Goal: Task Accomplishment & Management: Manage account settings

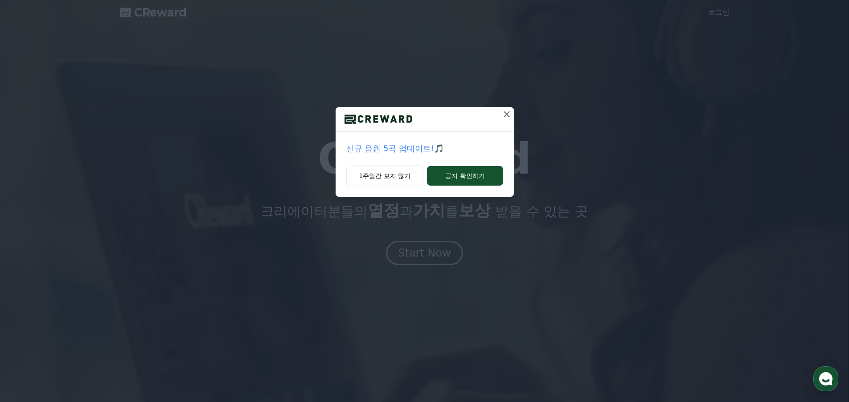
click at [505, 114] on icon at bounding box center [506, 114] width 11 height 11
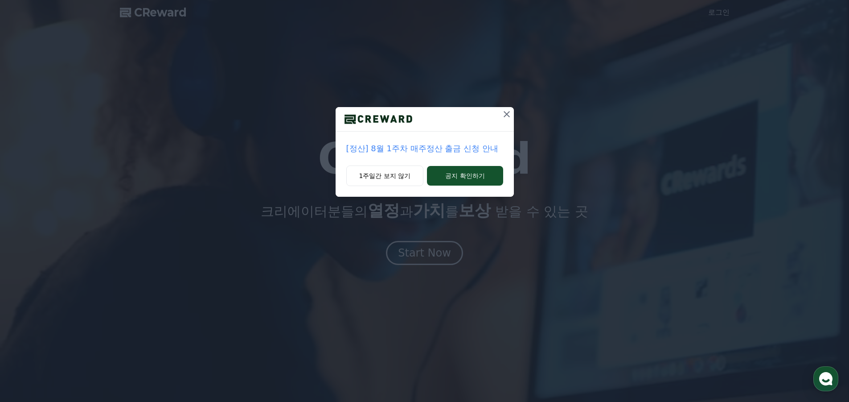
click at [505, 112] on icon at bounding box center [506, 114] width 11 height 11
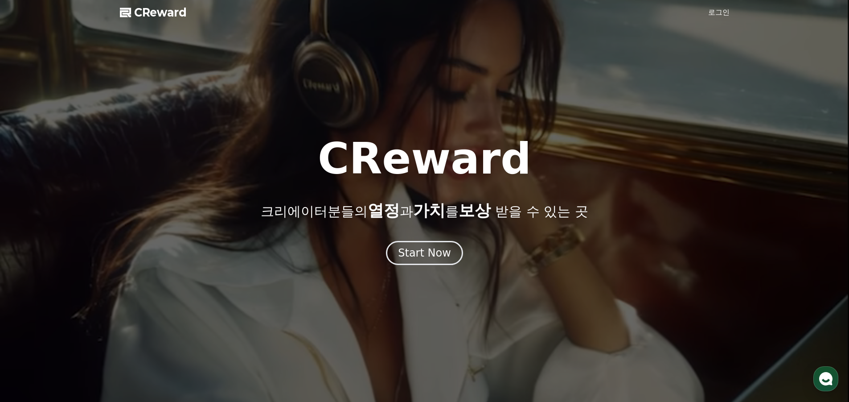
click at [723, 8] on link "로그인" at bounding box center [718, 12] width 21 height 11
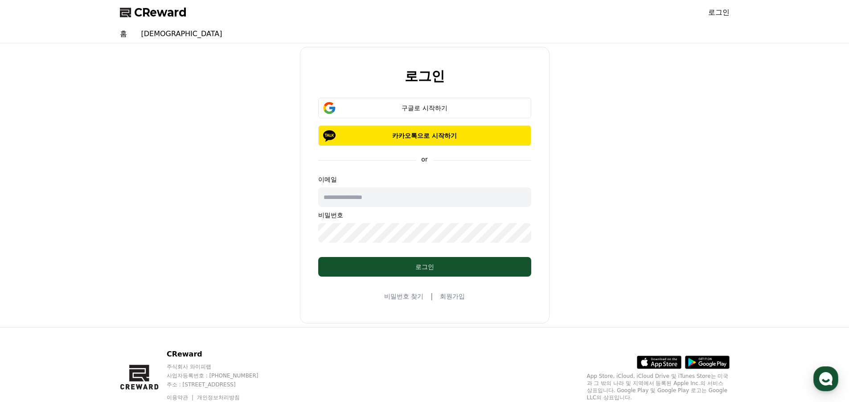
click at [395, 194] on input "text" at bounding box center [424, 197] width 213 height 20
type input "*"
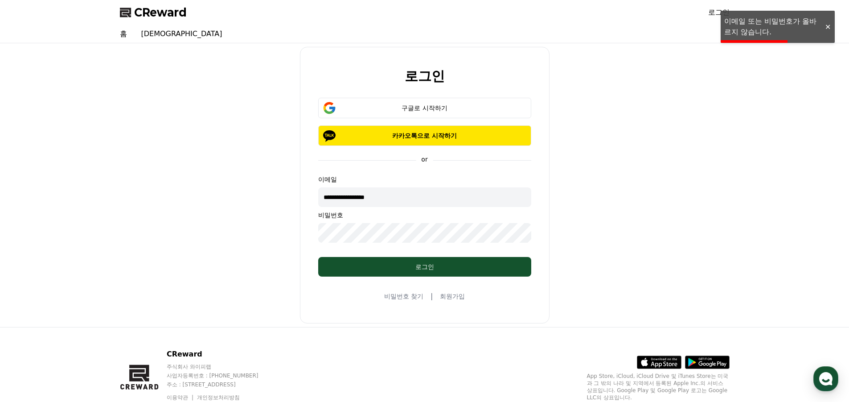
click at [402, 201] on input "**********" at bounding box center [424, 197] width 213 height 20
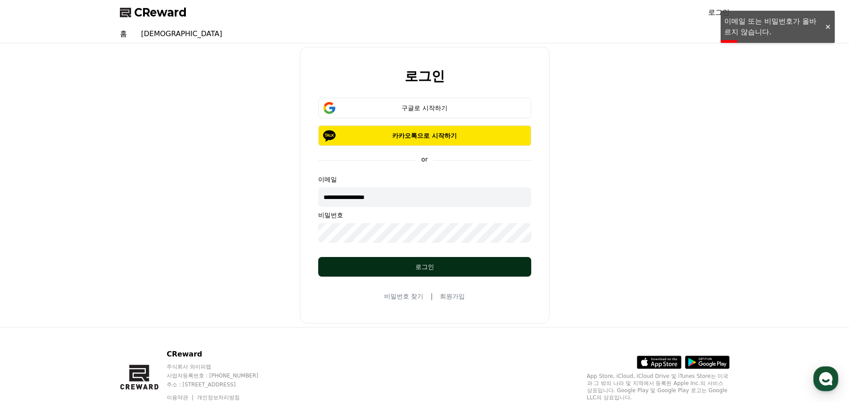
type input "**********"
click at [496, 268] on div "로그인" at bounding box center [424, 266] width 177 height 9
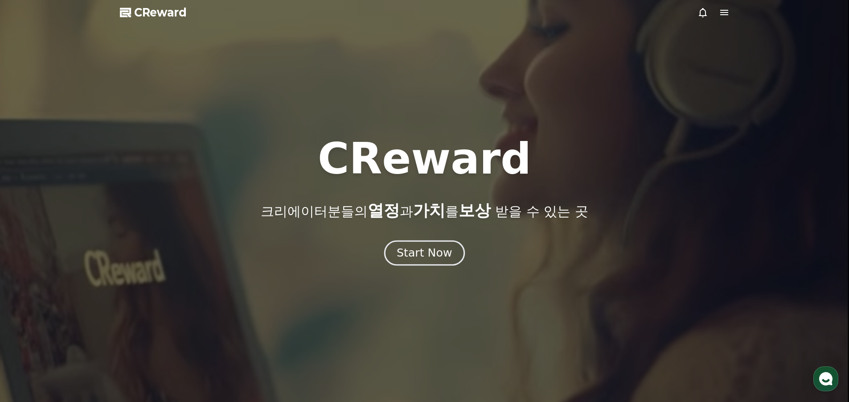
click at [427, 255] on div "Start Now" at bounding box center [424, 252] width 55 height 15
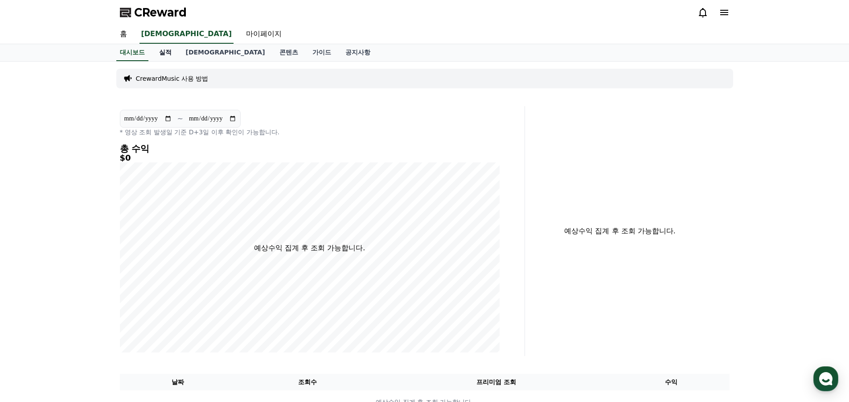
click at [169, 57] on link "실적" at bounding box center [165, 52] width 27 height 17
click at [239, 33] on link "마이페이지" at bounding box center [264, 34] width 50 height 19
select select "**********"
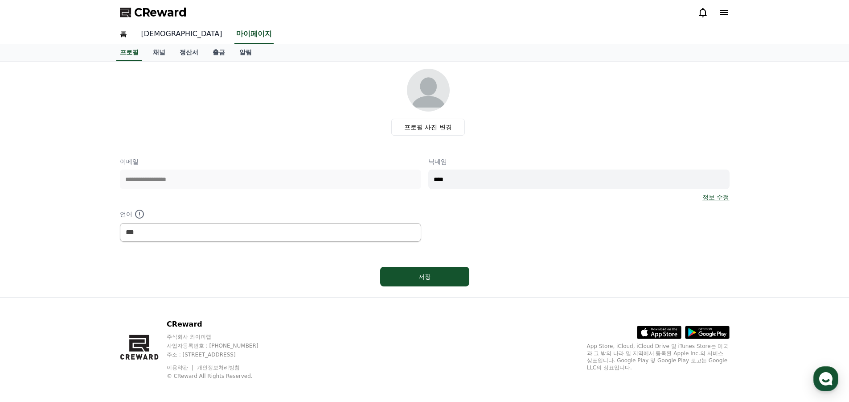
click at [154, 34] on link "[DEMOGRAPHIC_DATA]" at bounding box center [181, 34] width 95 height 19
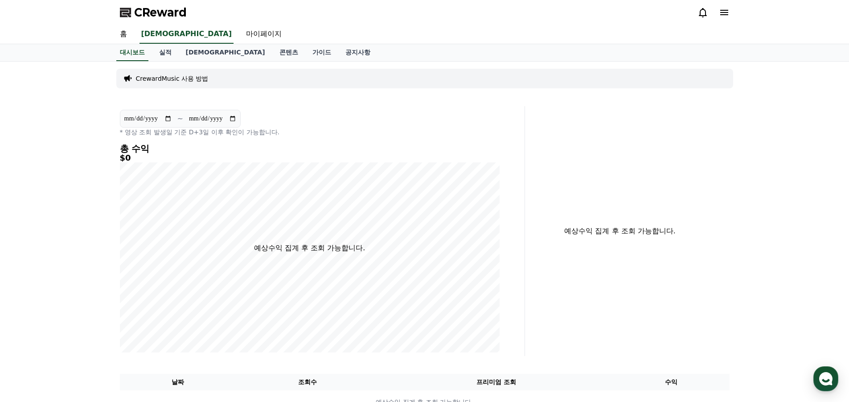
click at [160, 77] on p "CrewardMusic 사용 방법" at bounding box center [172, 78] width 73 height 9
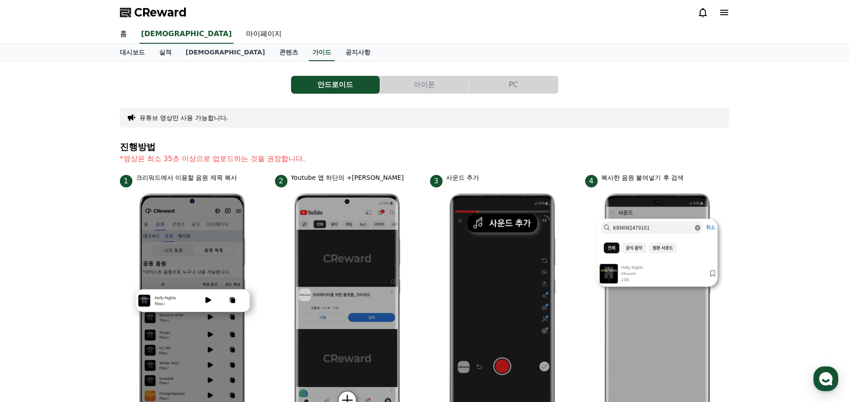
click at [402, 85] on button "아이폰" at bounding box center [424, 85] width 89 height 18
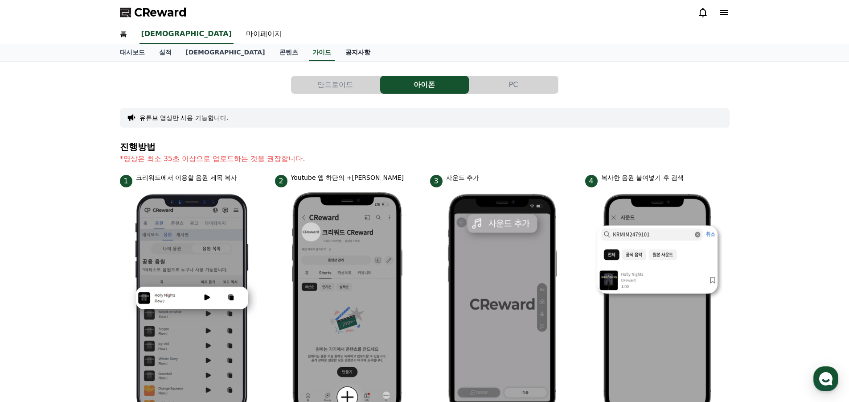
click at [338, 57] on link "공지사항" at bounding box center [357, 52] width 39 height 17
click at [549, 90] on button "PC" at bounding box center [513, 85] width 89 height 18
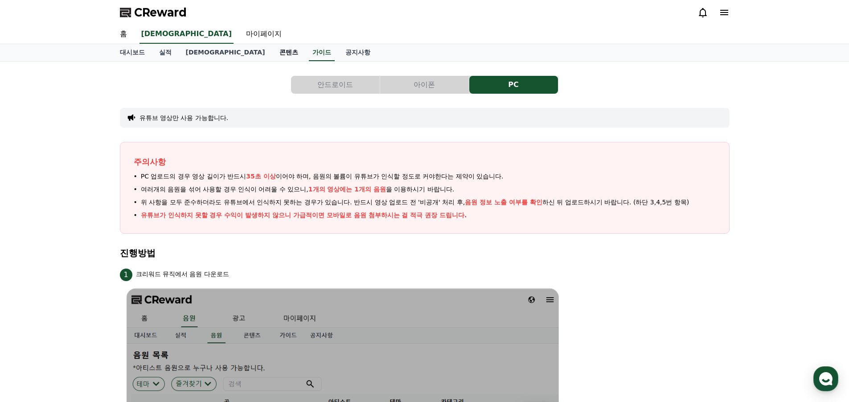
click at [272, 52] on link "콘텐츠" at bounding box center [288, 52] width 33 height 17
click at [185, 53] on link "[DEMOGRAPHIC_DATA]" at bounding box center [226, 52] width 94 height 17
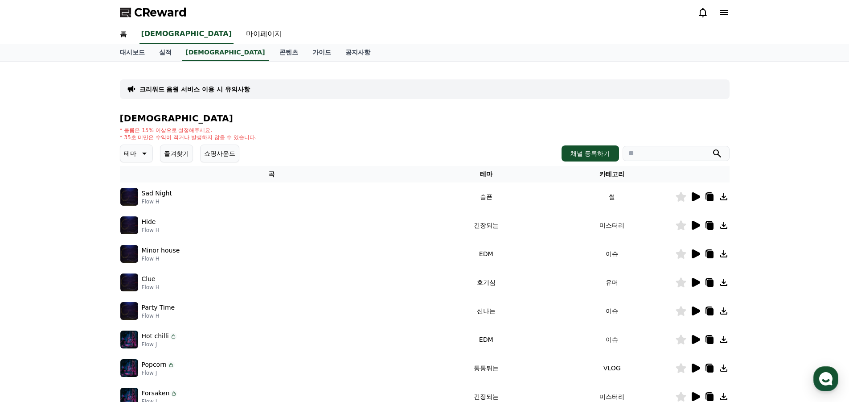
click at [693, 194] on icon at bounding box center [696, 196] width 8 height 9
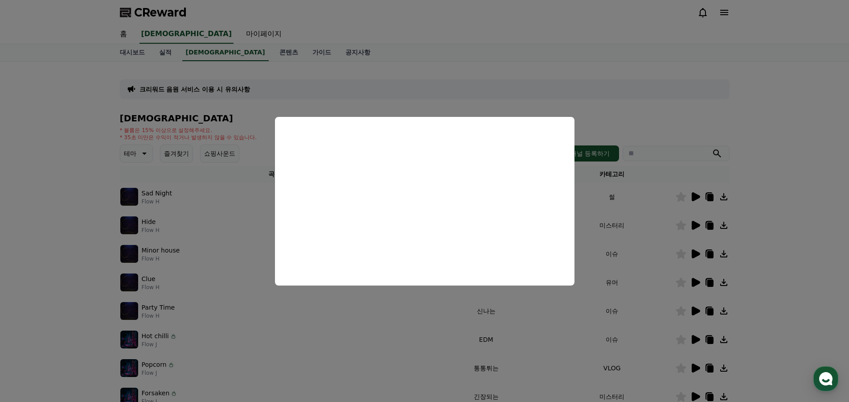
click at [553, 302] on button "close modal" at bounding box center [424, 201] width 849 height 402
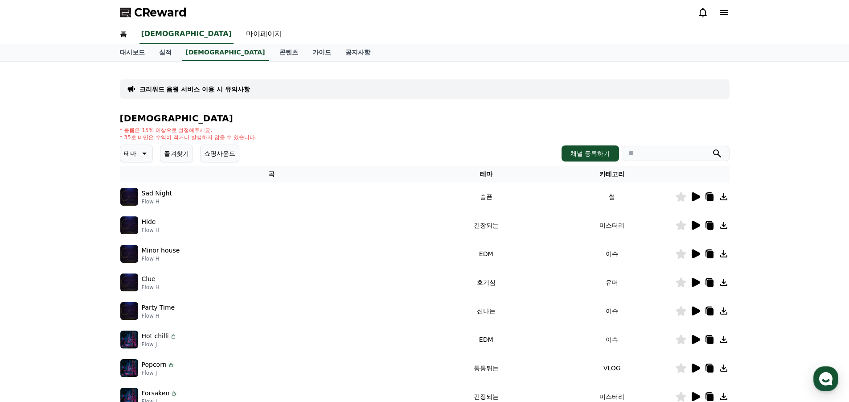
click at [695, 230] on icon at bounding box center [695, 225] width 11 height 11
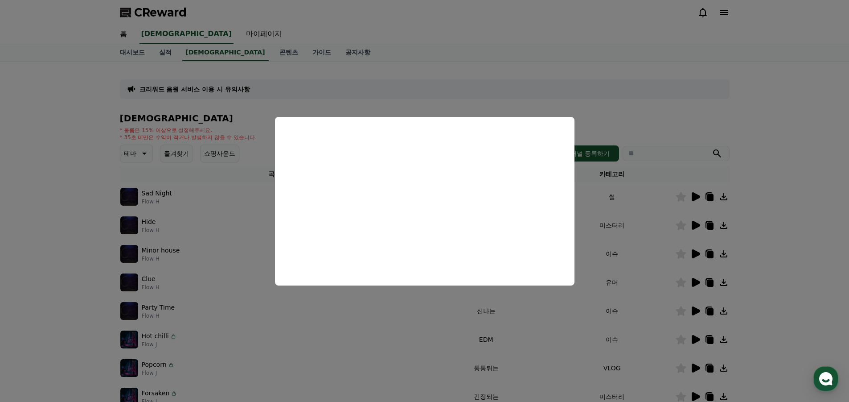
click at [614, 217] on button "close modal" at bounding box center [424, 201] width 849 height 402
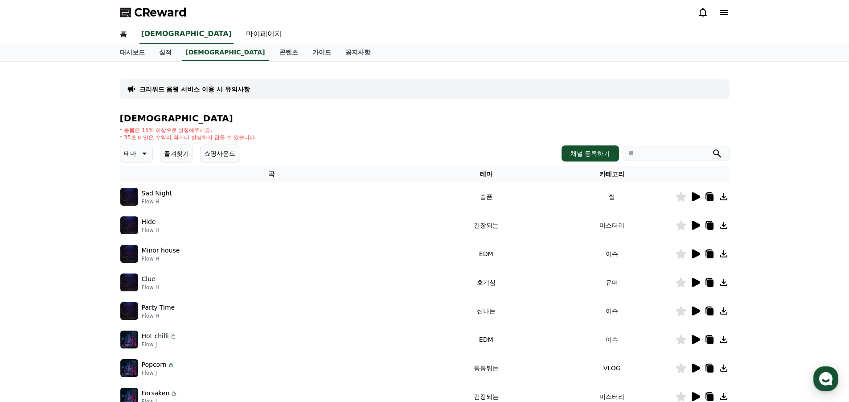
click at [147, 156] on icon at bounding box center [143, 153] width 11 height 11
click at [138, 240] on button "EDM" at bounding box center [131, 232] width 21 height 20
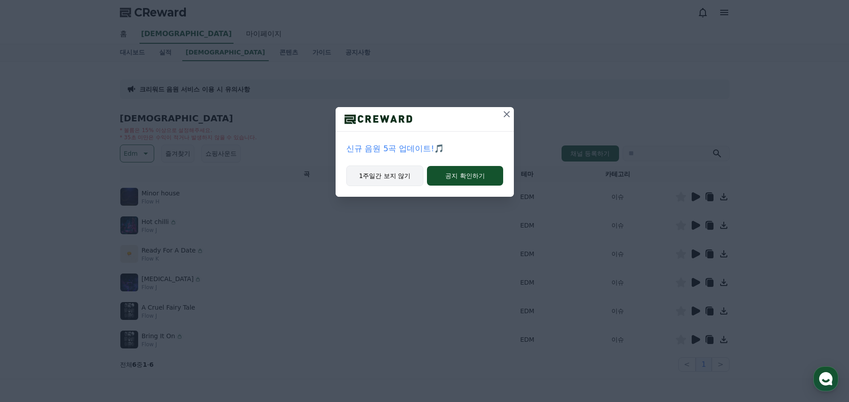
click at [381, 177] on button "1주일간 보지 않기" at bounding box center [385, 175] width 78 height 21
click at [509, 117] on icon at bounding box center [506, 114] width 11 height 11
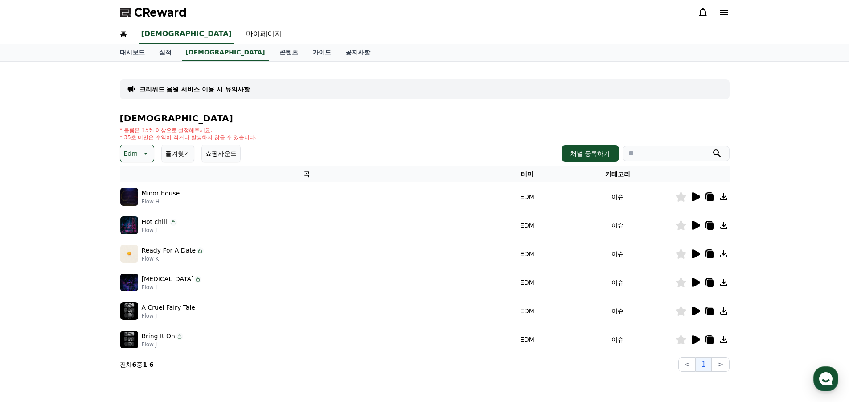
click at [697, 196] on icon at bounding box center [696, 196] width 8 height 9
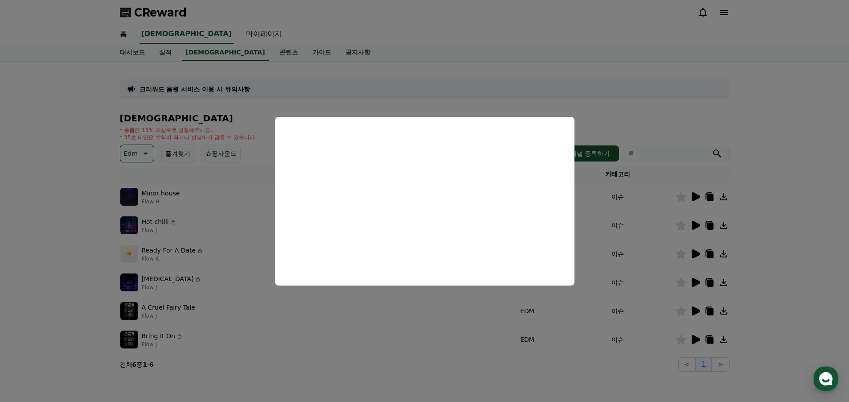
click at [474, 326] on button "close modal" at bounding box center [424, 201] width 849 height 402
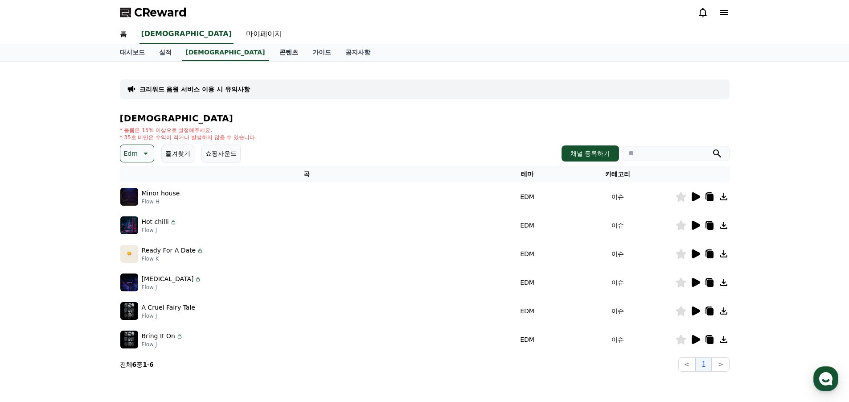
click at [272, 53] on link "콘텐츠" at bounding box center [288, 52] width 33 height 17
click at [185, 24] on div "CReward" at bounding box center [425, 12] width 624 height 25
click at [239, 29] on link "마이페이지" at bounding box center [264, 34] width 50 height 19
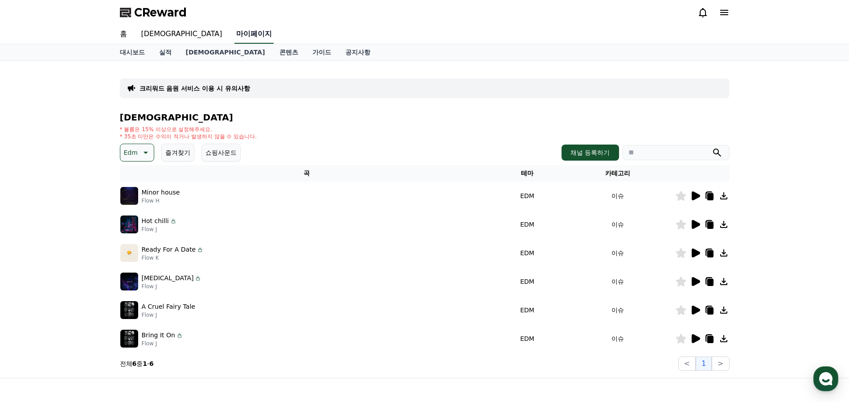
select select "**********"
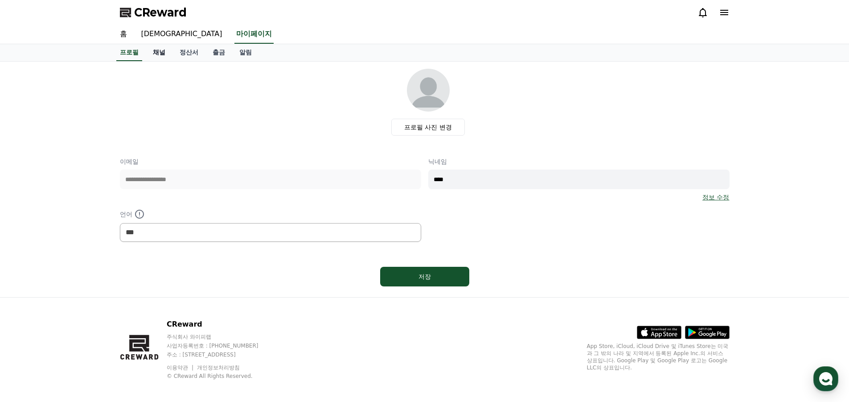
click at [159, 51] on link "채널" at bounding box center [159, 52] width 27 height 17
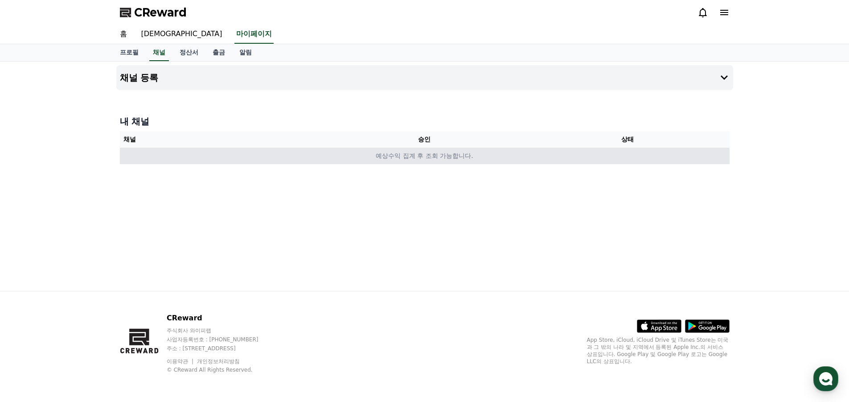
click at [436, 150] on td "예상수익 집계 후 조회 가능합니다." at bounding box center [425, 156] width 610 height 16
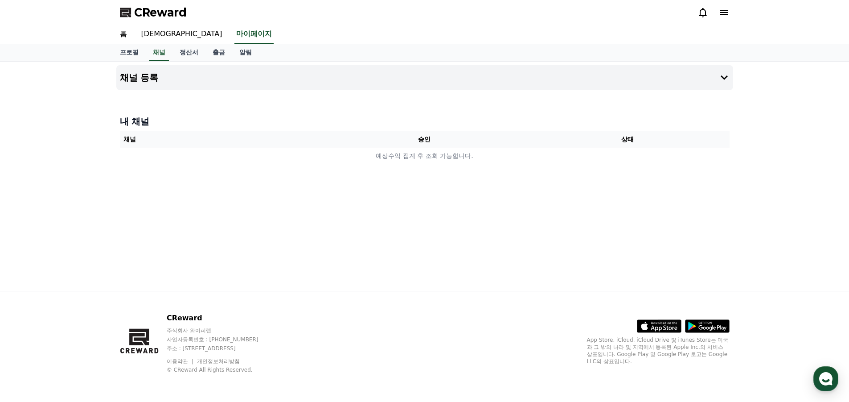
click at [436, 164] on div "내 채널 채널 승인 상태 예상수익 집계 후 조회 가능합니다." at bounding box center [424, 139] width 617 height 56
click at [192, 83] on button "채널 등록" at bounding box center [424, 77] width 617 height 25
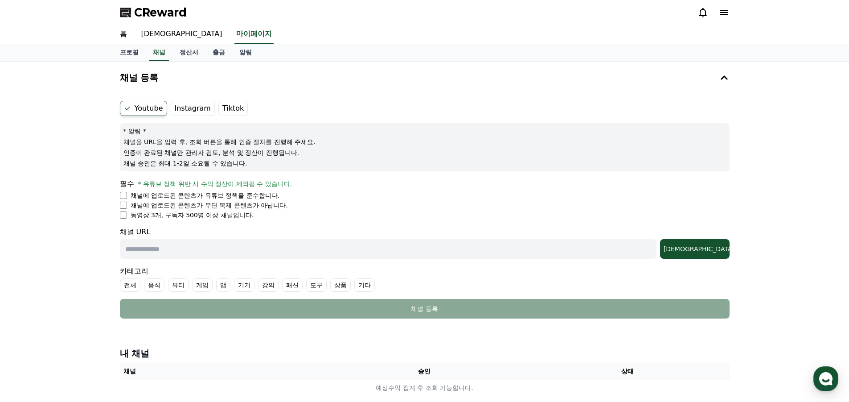
click at [127, 194] on li "채널에 업로드된 콘텐츠가 유튜브 정책을 준수합니다." at bounding box center [425, 195] width 610 height 9
click at [122, 190] on div "필수 * 유튜브 정책 위반 시 수익 정산이 제외될 수 있습니다. 채널에 업로드된 콘텐츠가 유튜브 정책을 준수합니다. 채널에 업로드된 콘텐츠가 …" at bounding box center [425, 198] width 610 height 41
click at [125, 200] on ul "채널에 업로드된 콘텐츠가 유튜브 정책을 준수합니다. 채널에 업로드된 콘텐츠가 무단 복제 콘텐츠가 아닙니다. 동영상 3개, 구독자 500명 이상…" at bounding box center [425, 205] width 610 height 29
click at [122, 218] on li "동영상 3개, 구독자 500명 이상 채널입니다." at bounding box center [425, 214] width 610 height 9
click at [183, 244] on input "text" at bounding box center [388, 249] width 537 height 20
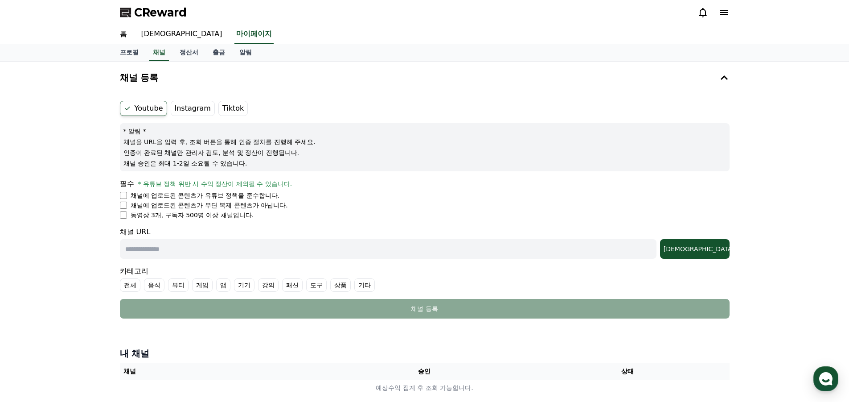
paste input "**********"
type input "**********"
click at [711, 248] on div "[DEMOGRAPHIC_DATA]" at bounding box center [695, 248] width 62 height 9
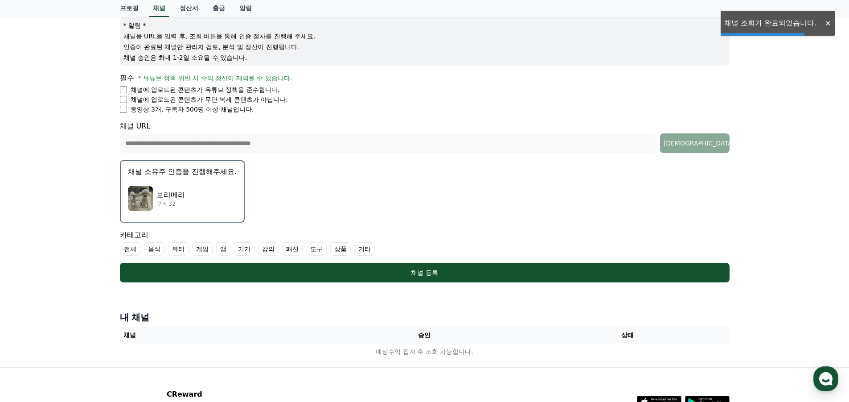
scroll to position [134, 0]
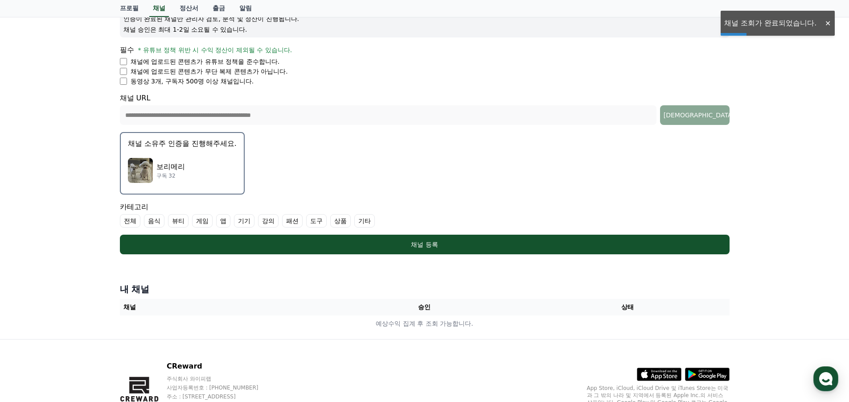
click at [206, 153] on div "보리메리 구독 32" at bounding box center [182, 170] width 109 height 36
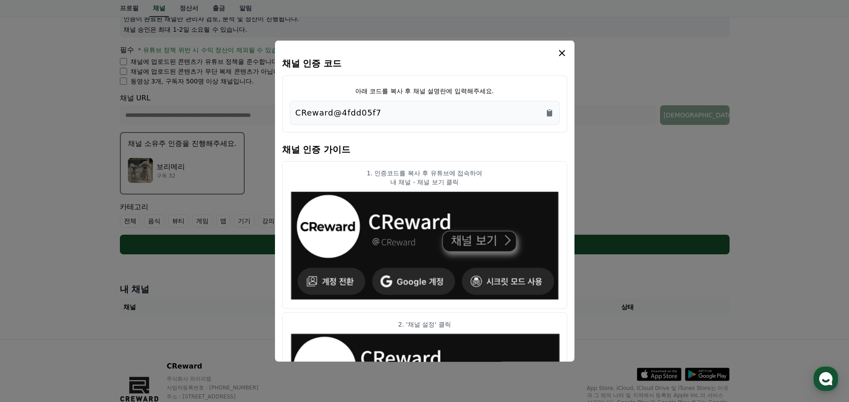
click at [554, 111] on div "CReward@4fdd05f7" at bounding box center [425, 112] width 270 height 24
click at [550, 113] on icon "Copy to clipboard" at bounding box center [549, 112] width 5 height 7
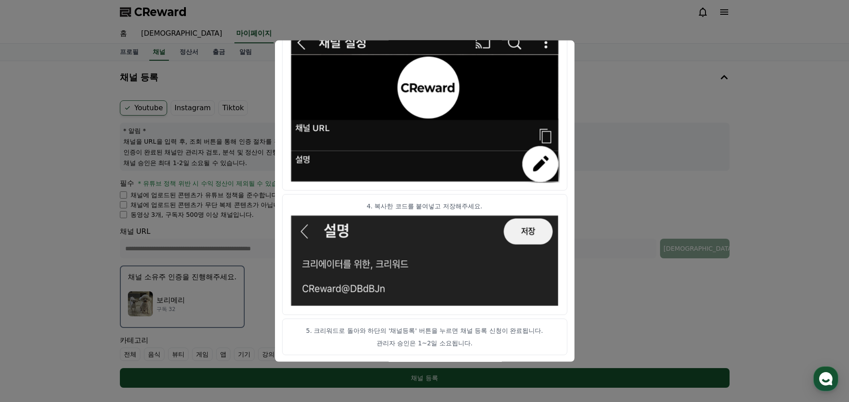
scroll to position [0, 0]
click at [498, 286] on img "modal" at bounding box center [425, 260] width 270 height 93
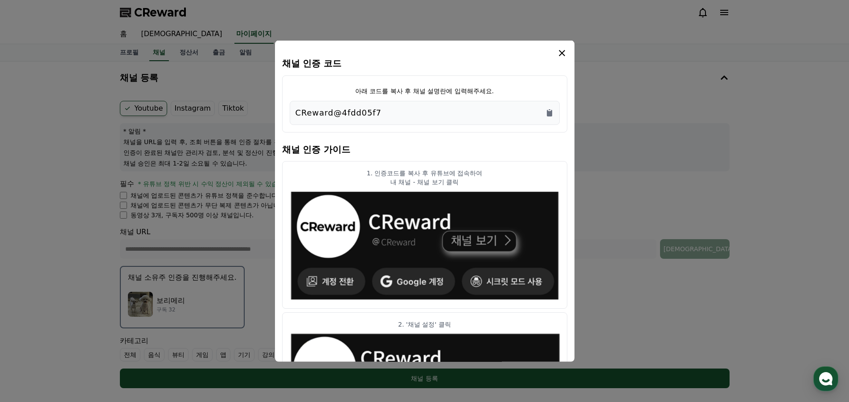
click at [564, 56] on icon "modal" at bounding box center [562, 52] width 6 height 6
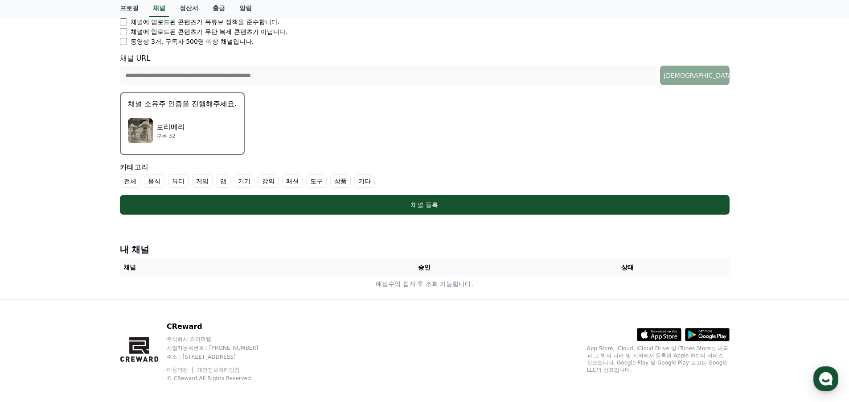
scroll to position [182, 0]
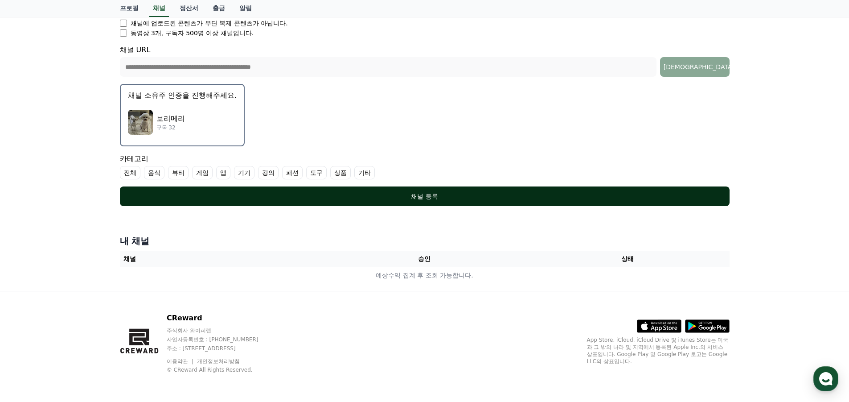
click at [295, 195] on div "채널 등록" at bounding box center [425, 196] width 574 height 9
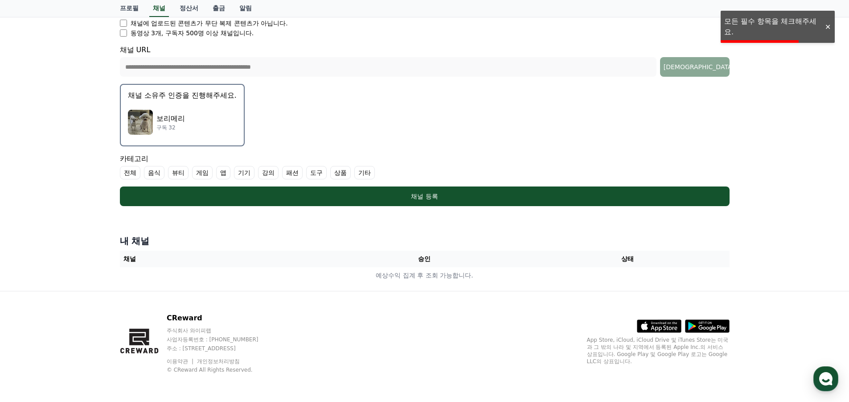
click at [129, 168] on label "전체" at bounding box center [130, 172] width 21 height 13
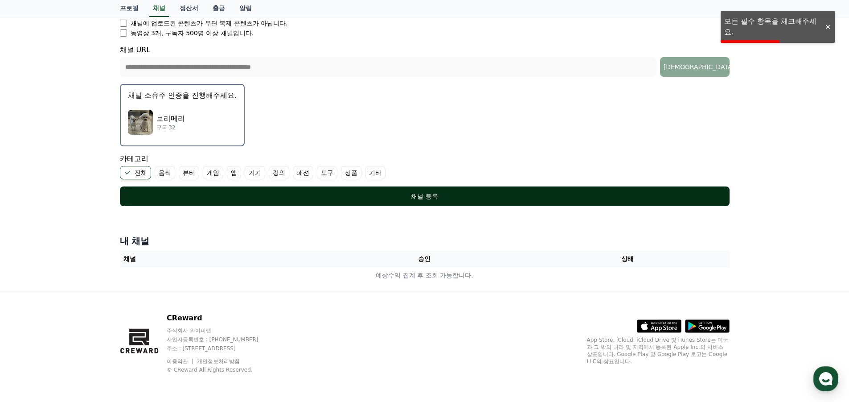
click at [213, 193] on div "채널 등록" at bounding box center [425, 196] width 574 height 9
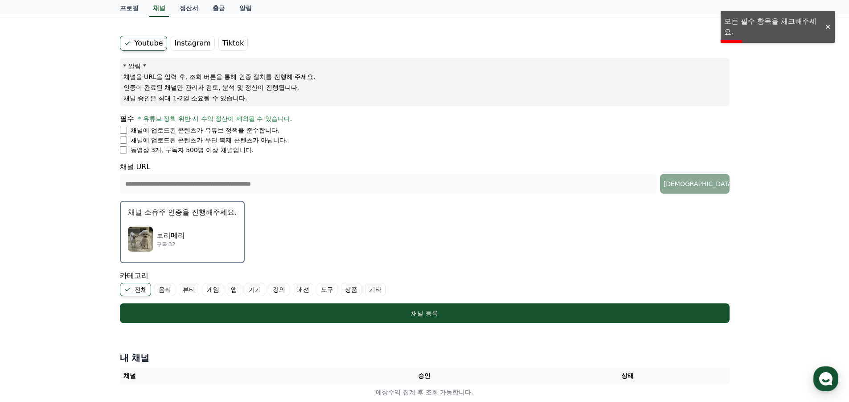
scroll to position [48, 0]
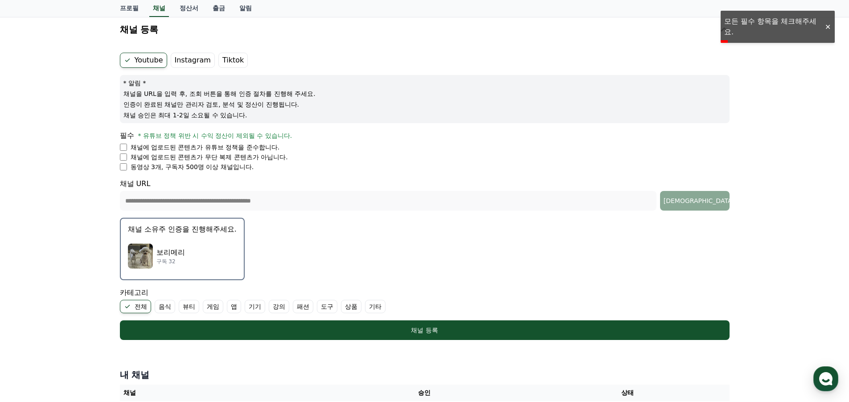
click at [193, 168] on p "동영상 3개, 구독자 500명 이상 채널입니다." at bounding box center [192, 166] width 123 height 9
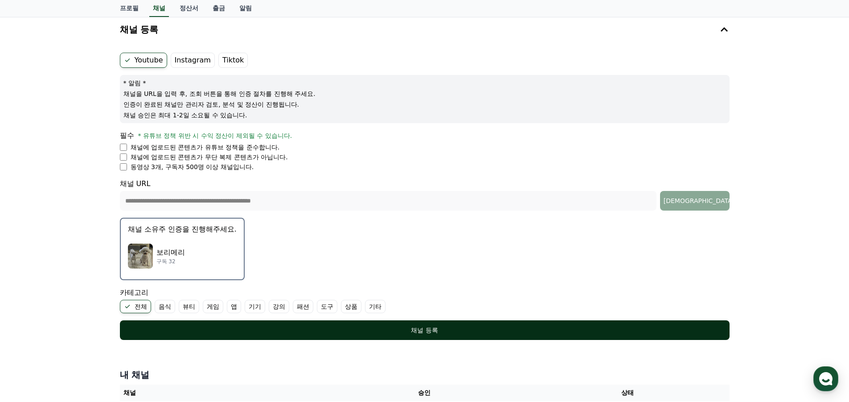
click at [344, 327] on div "채널 등록" at bounding box center [425, 329] width 574 height 9
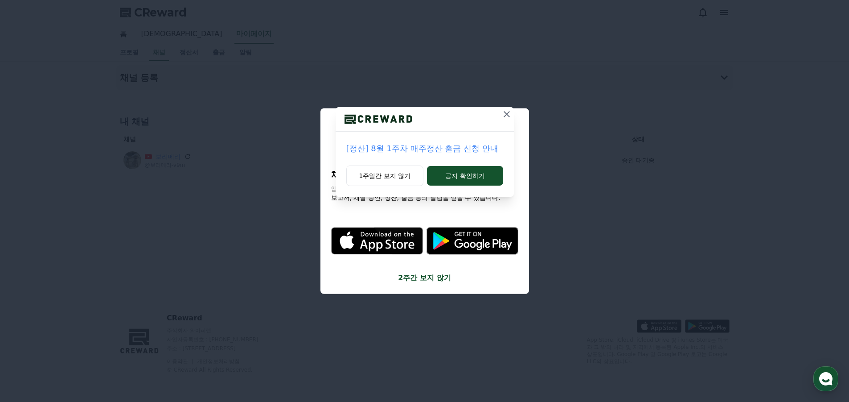
click at [506, 113] on icon at bounding box center [506, 114] width 11 height 11
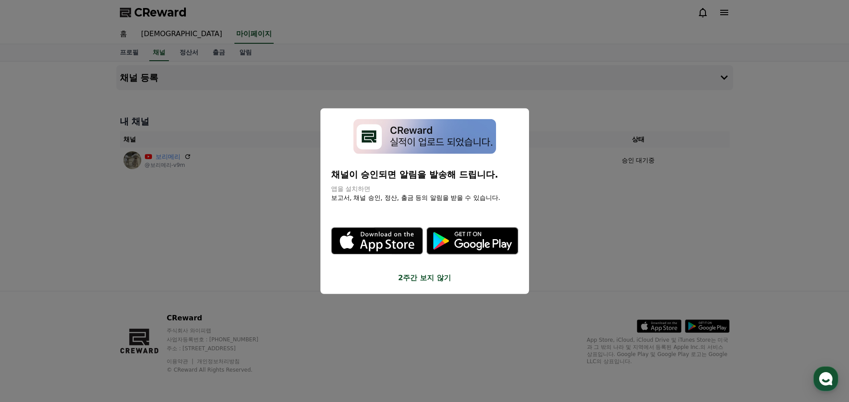
click at [409, 282] on button "2주간 보지 않기" at bounding box center [424, 277] width 187 height 11
